Goal: Check status: Check status

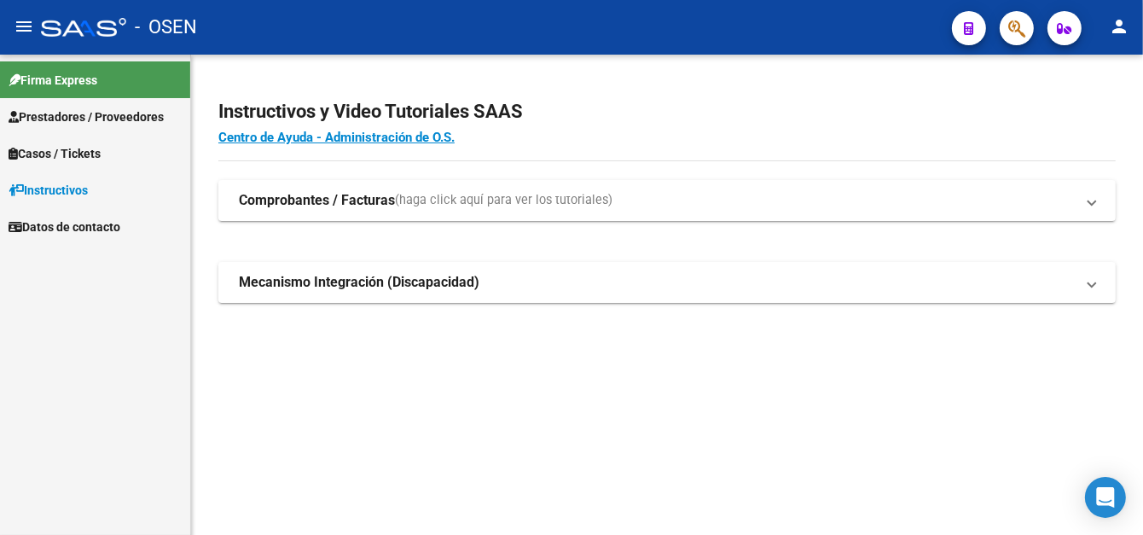
click at [65, 118] on span "Prestadores / Proveedores" at bounding box center [86, 116] width 155 height 19
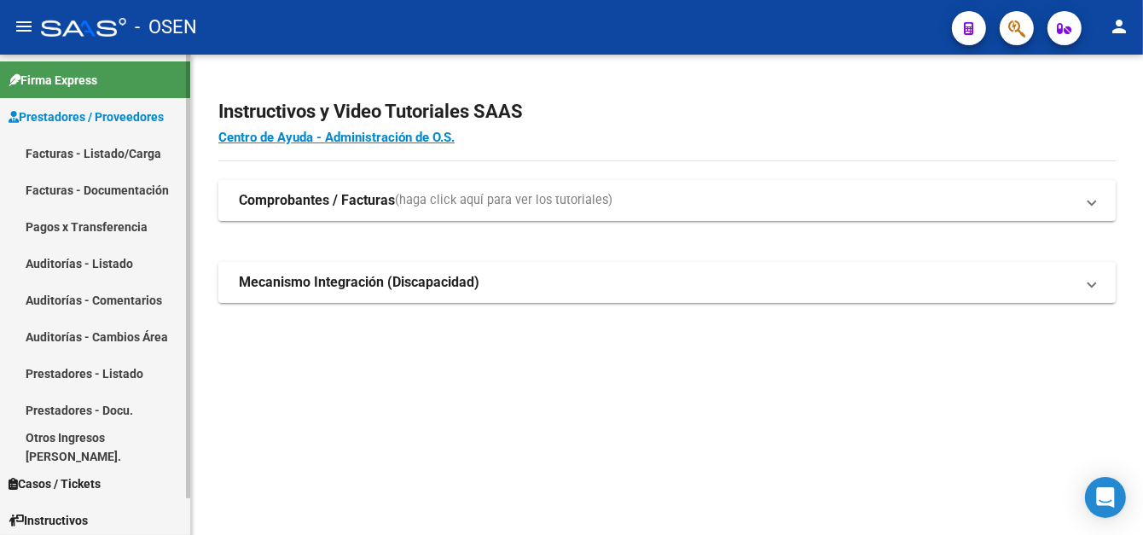
click at [84, 235] on link "Pagos x Transferencia" at bounding box center [95, 226] width 190 height 37
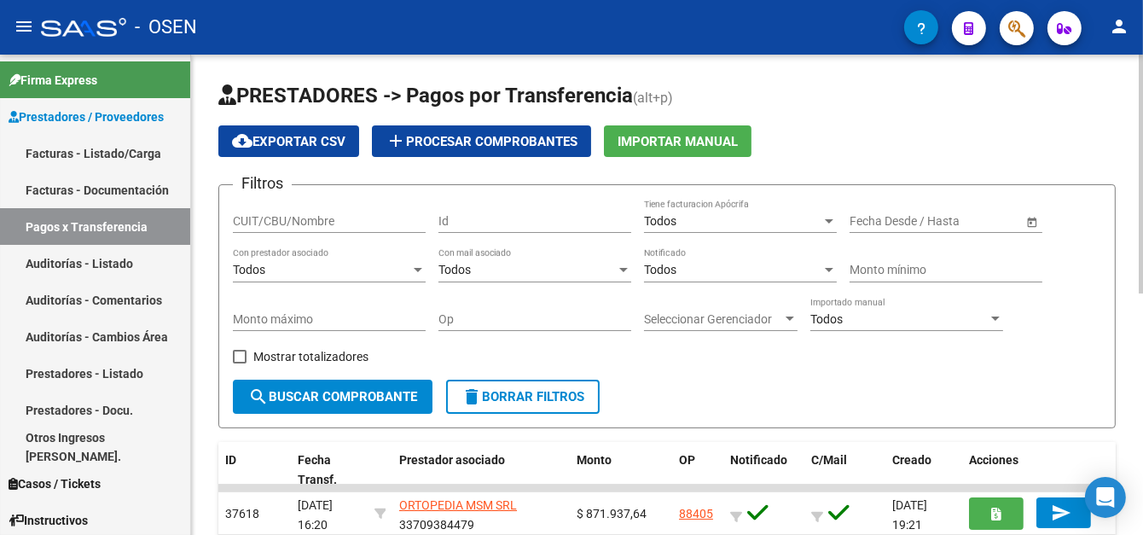
click at [270, 223] on input "CUIT/CBU/Nombre" at bounding box center [329, 221] width 193 height 14
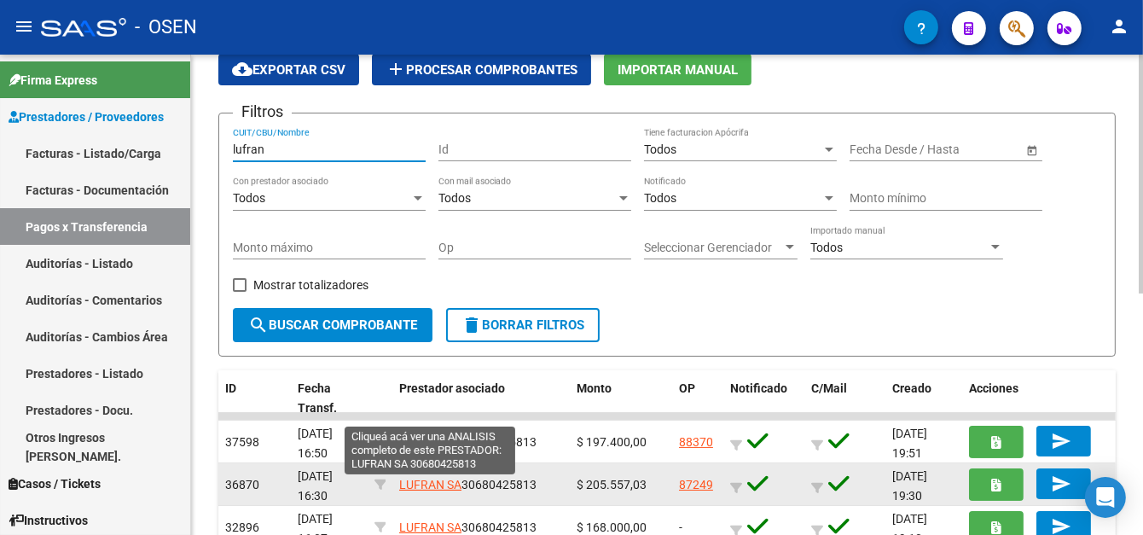
scroll to position [171, 0]
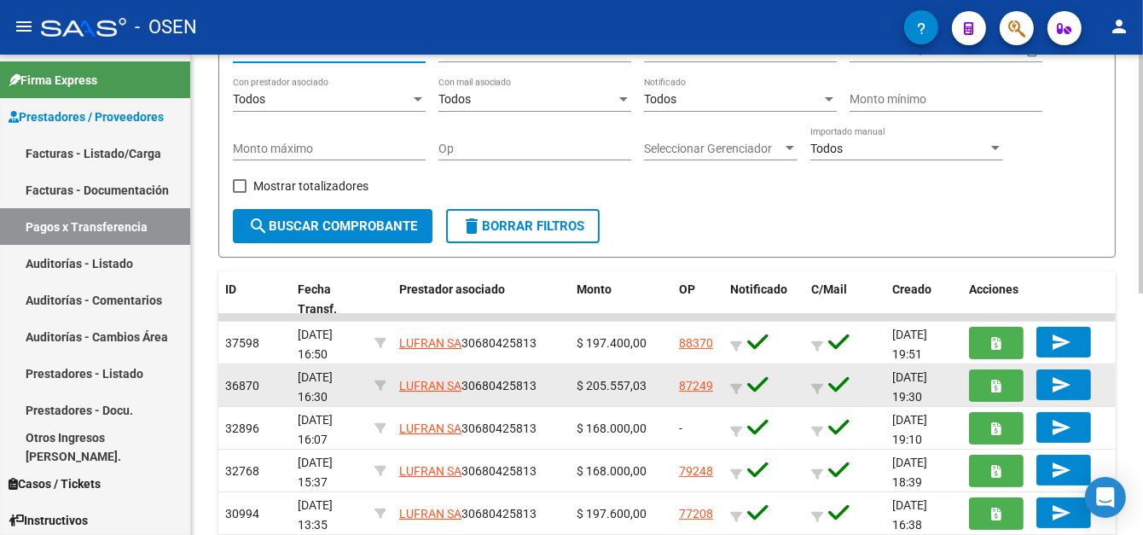
type input "lufran"
drag, startPoint x: 299, startPoint y: 371, endPoint x: 434, endPoint y: 374, distance: 135.6
click at [434, 374] on div "36870 [DATE] 16:30 LUFRAN SA 30680425813 $ 205.557,03 87249 [DATE] 19:30 send" at bounding box center [666, 385] width 897 height 43
drag, startPoint x: 589, startPoint y: 386, endPoint x: 664, endPoint y: 397, distance: 75.9
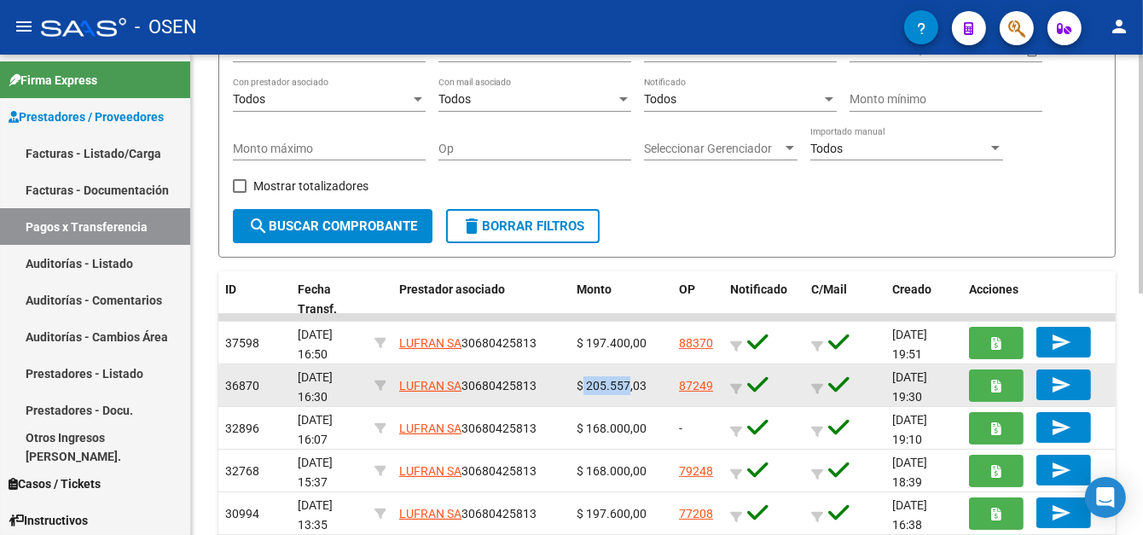
click at [627, 386] on span "$ 205.557,03" at bounding box center [612, 386] width 70 height 14
click at [613, 386] on span "$ 205.557,03" at bounding box center [612, 386] width 70 height 14
click at [619, 386] on span "$ 205.557,03" at bounding box center [612, 386] width 70 height 14
click at [629, 386] on span "$ 205.557,03" at bounding box center [612, 386] width 70 height 14
drag, startPoint x: 294, startPoint y: 334, endPoint x: 863, endPoint y: 377, distance: 570.5
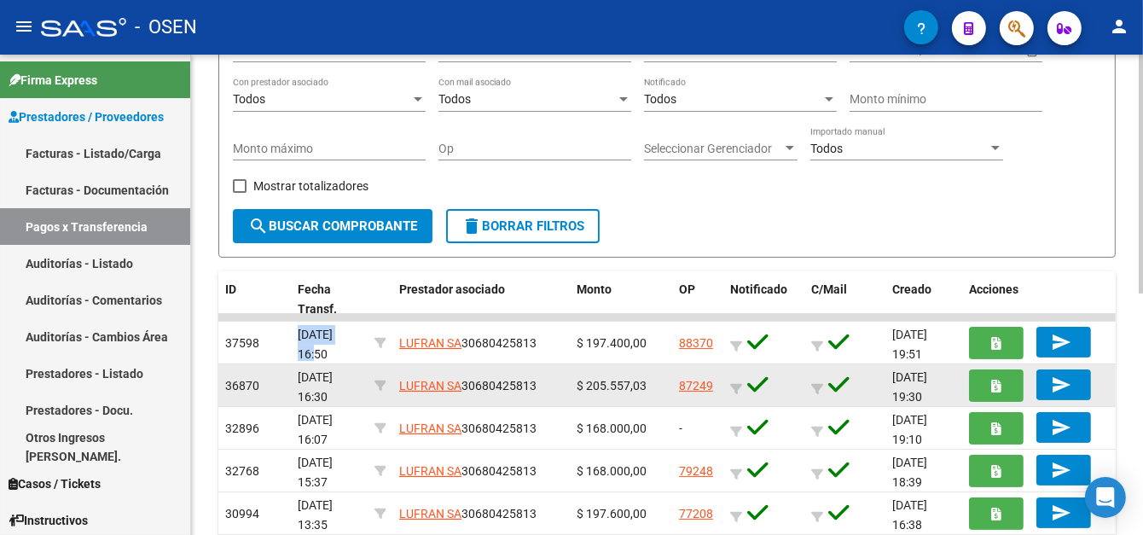
click at [374, 342] on div "37598 [DATE] 16:50 LUFRAN SA 30680425813 $ 197.400,00 88370 [DATE] 19:51 send" at bounding box center [666, 343] width 897 height 43
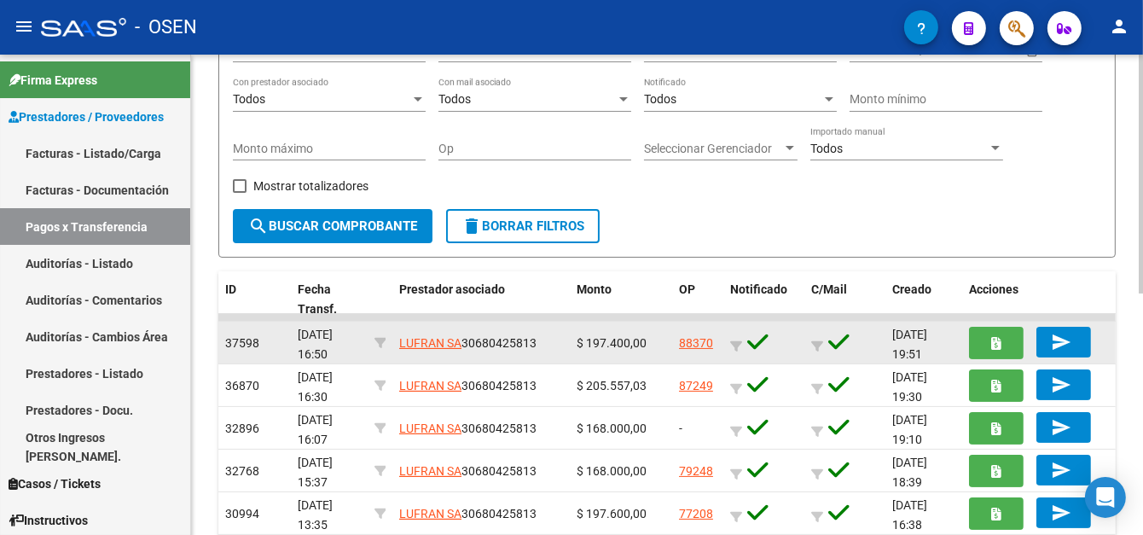
click at [677, 346] on datatable-body-cell "88370" at bounding box center [697, 343] width 51 height 42
click at [681, 342] on link "88370" at bounding box center [696, 343] width 34 height 14
drag, startPoint x: 571, startPoint y: 342, endPoint x: 652, endPoint y: 345, distance: 81.1
click at [652, 345] on datatable-body-cell "$ 197.400,00" at bounding box center [621, 343] width 102 height 42
click at [705, 341] on link "88370" at bounding box center [696, 343] width 34 height 14
